Goal: Information Seeking & Learning: Check status

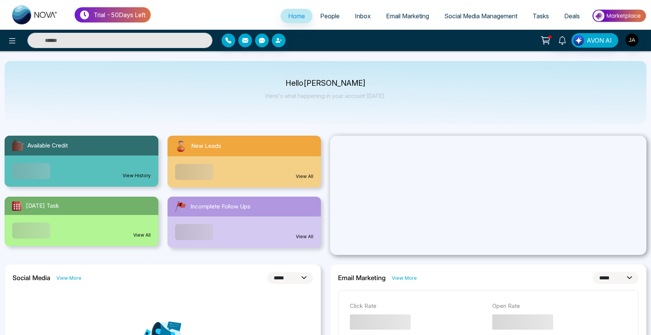
select select "*"
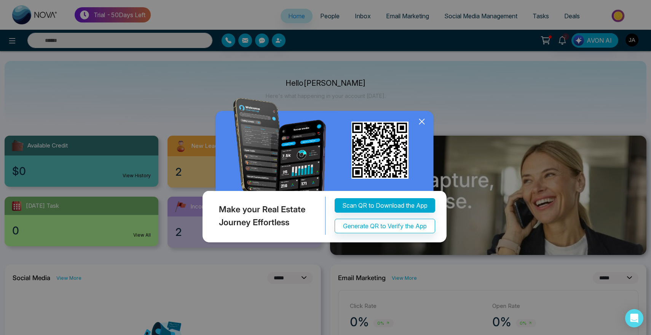
click at [418, 113] on img at bounding box center [326, 172] width 250 height 148
click at [420, 117] on icon at bounding box center [421, 121] width 11 height 11
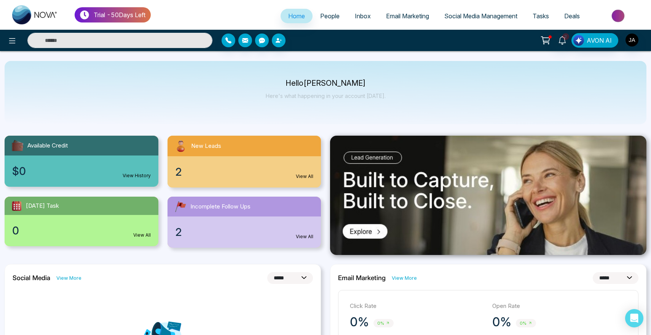
click at [325, 18] on span "People" at bounding box center [329, 16] width 19 height 8
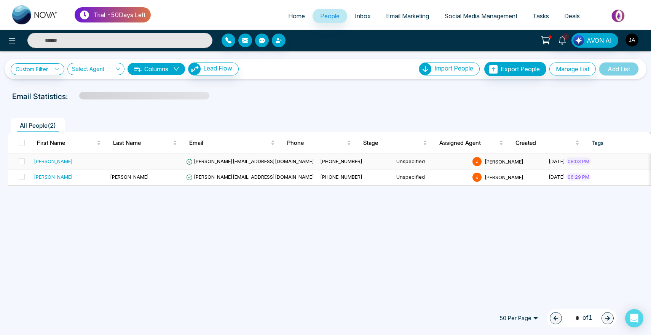
click at [41, 162] on div "[PERSON_NAME]" at bounding box center [53, 161] width 39 height 8
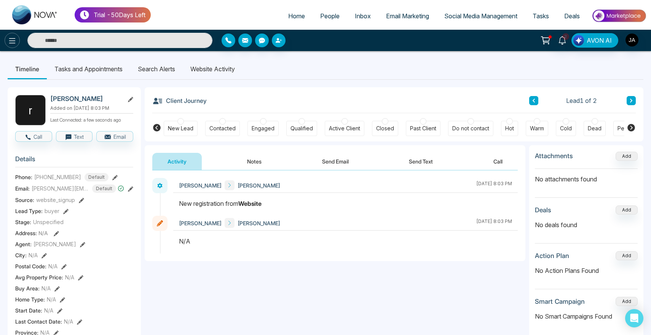
click at [9, 43] on icon at bounding box center [12, 40] width 9 height 9
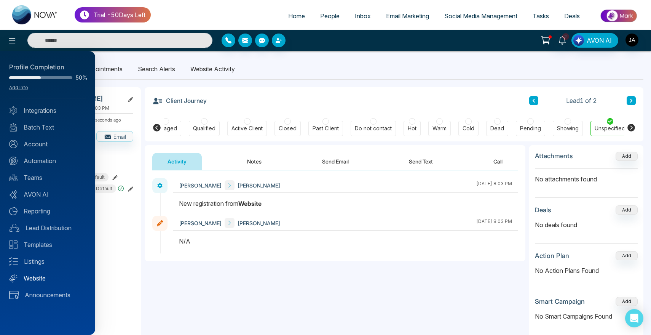
click at [47, 275] on link "Website" at bounding box center [47, 278] width 77 height 9
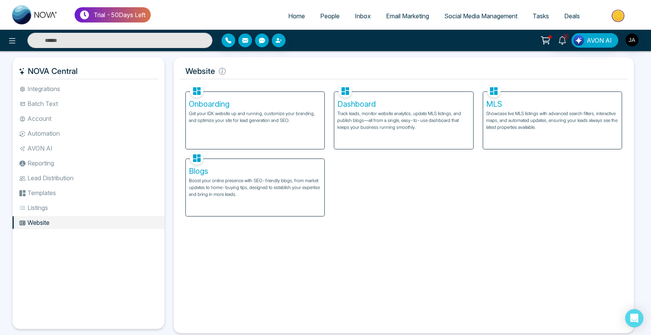
click at [390, 125] on p "Track leads, monitor website analytics, update MLS listings, and publish blogs—…" at bounding box center [404, 120] width 133 height 21
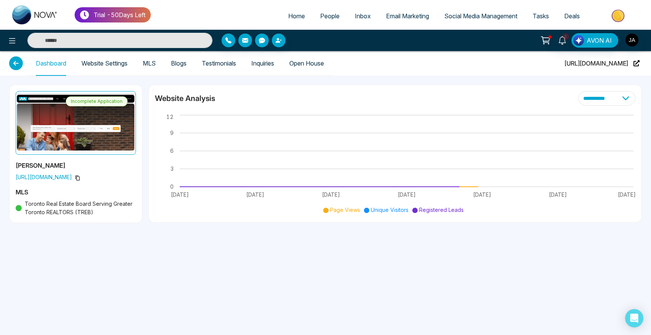
click at [264, 64] on link "Inquiries" at bounding box center [262, 63] width 23 height 6
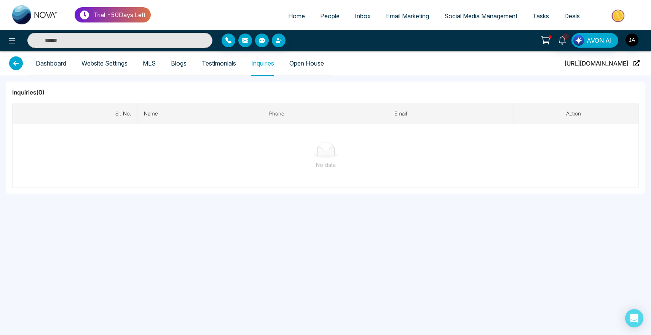
click at [347, 9] on link "Inbox" at bounding box center [362, 16] width 31 height 14
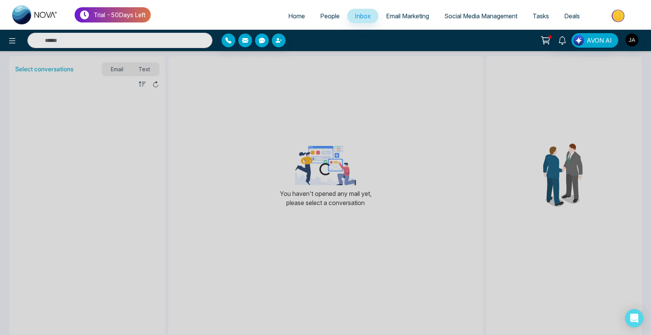
click at [313, 19] on link "People" at bounding box center [330, 16] width 35 height 14
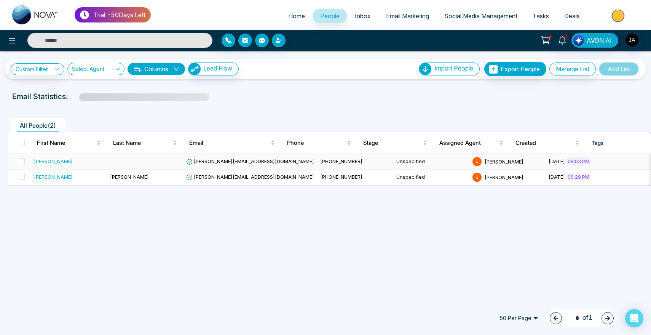
click at [46, 161] on div "[PERSON_NAME]" at bounding box center [53, 161] width 39 height 8
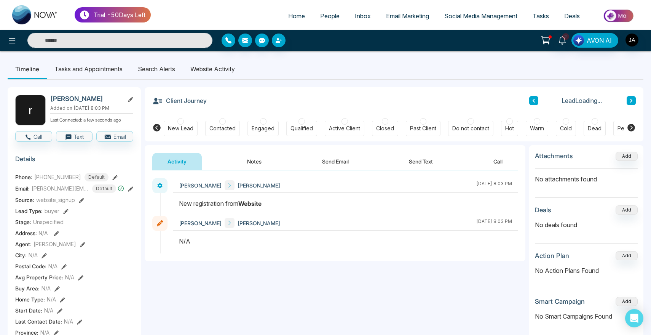
click at [183, 65] on li "Search Alerts" at bounding box center [156, 69] width 53 height 21
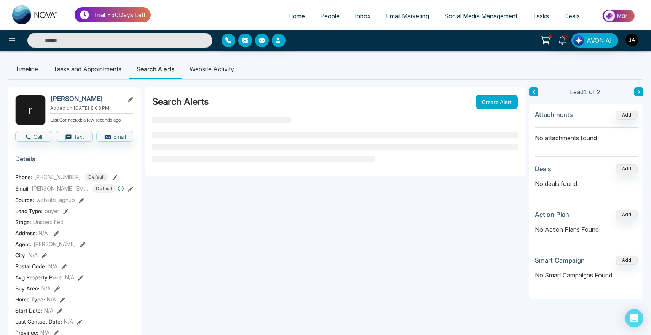
click at [206, 66] on li "Website Activity" at bounding box center [212, 69] width 60 height 21
